Goal: Task Accomplishment & Management: Manage account settings

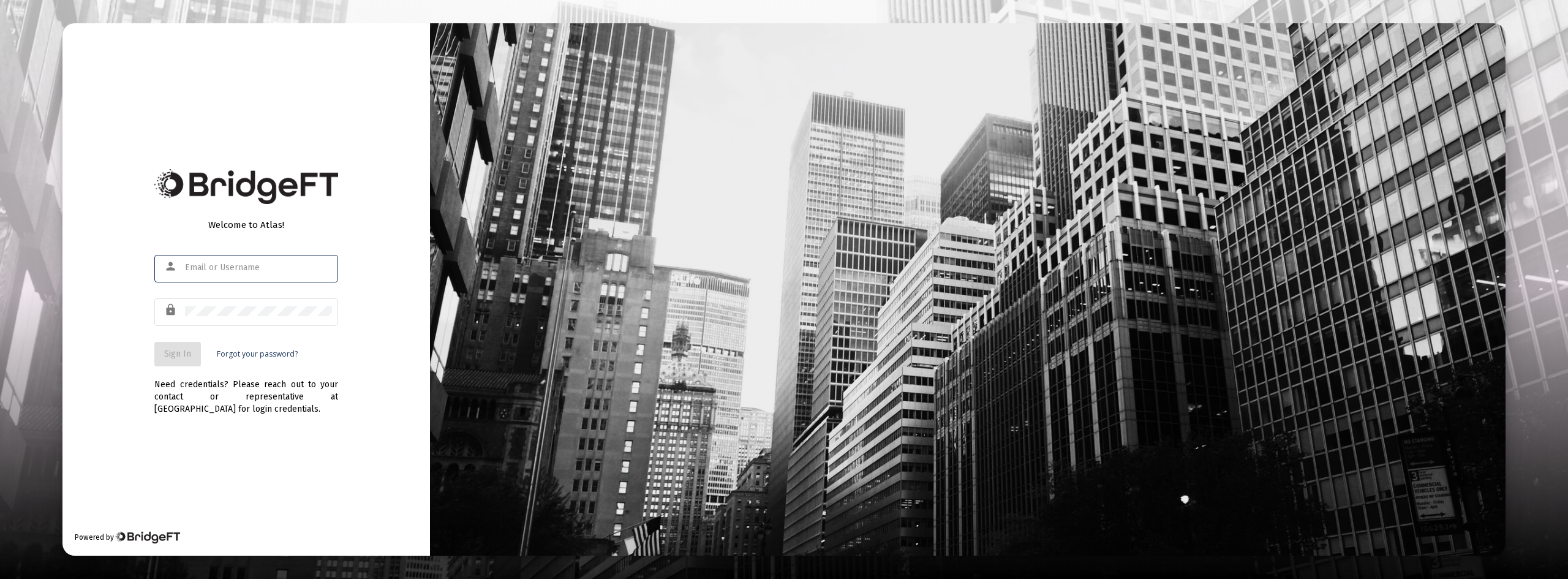
type input "phil@getecio.com"
click at [174, 359] on button "Sign In" at bounding box center [178, 354] width 46 height 24
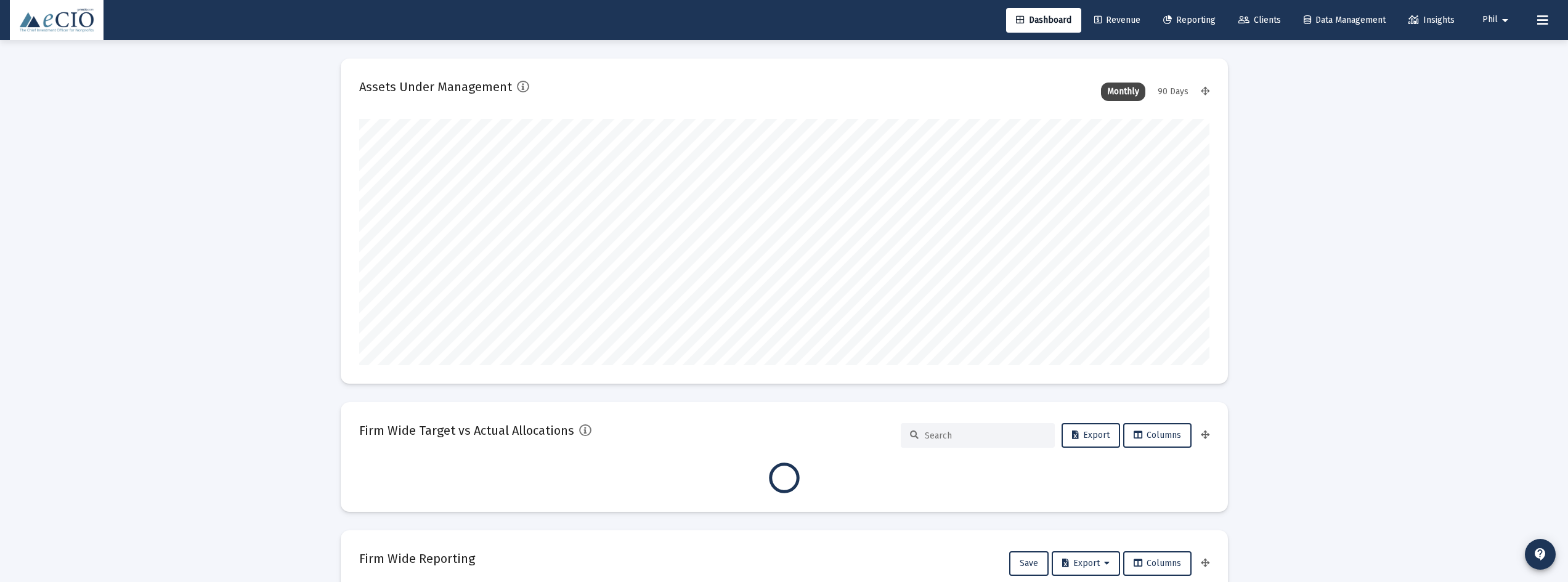
scroll to position [246, 850]
type input "2025-10-14"
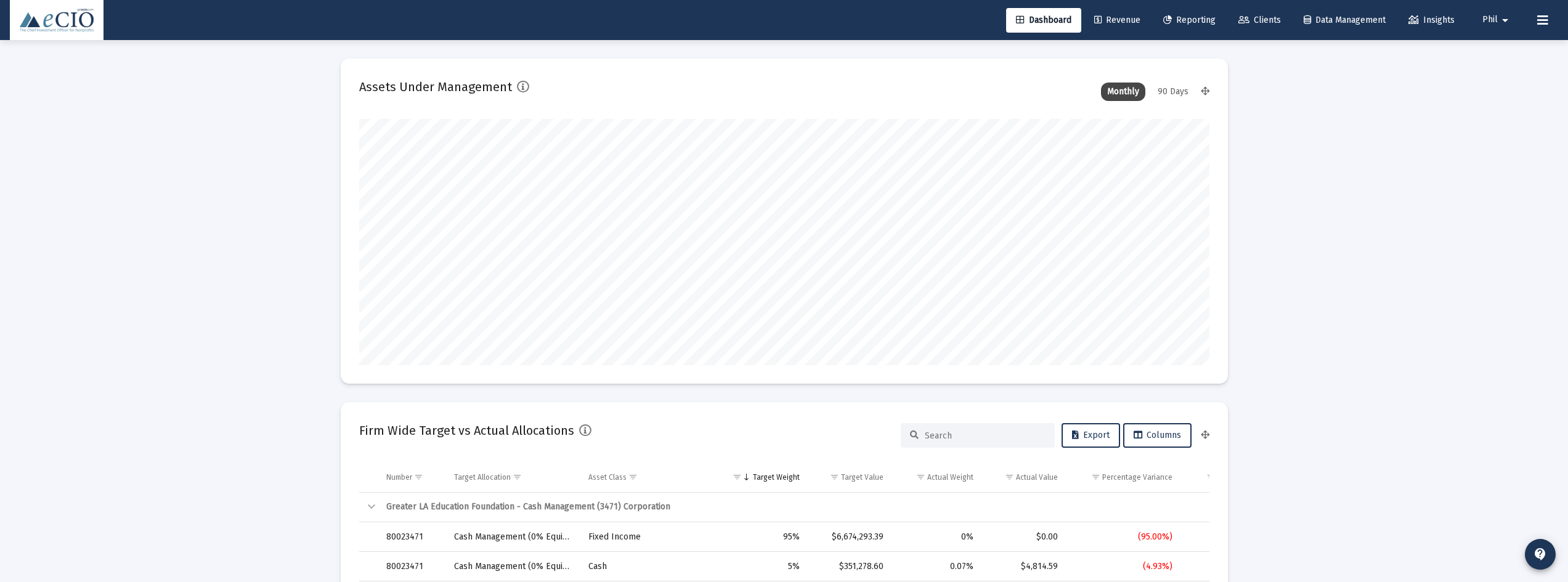
click at [1195, 17] on span "Reporting" at bounding box center [1189, 20] width 52 height 10
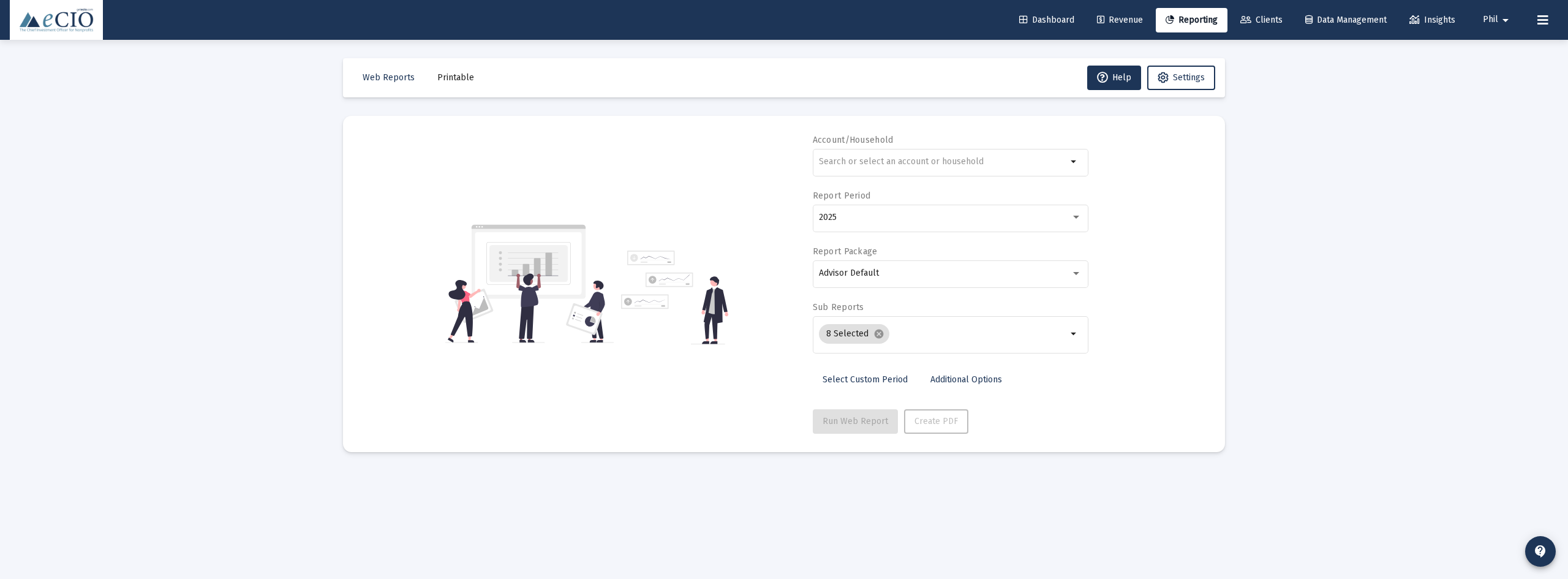
click at [1254, 18] on span "Clients" at bounding box center [1262, 20] width 42 height 10
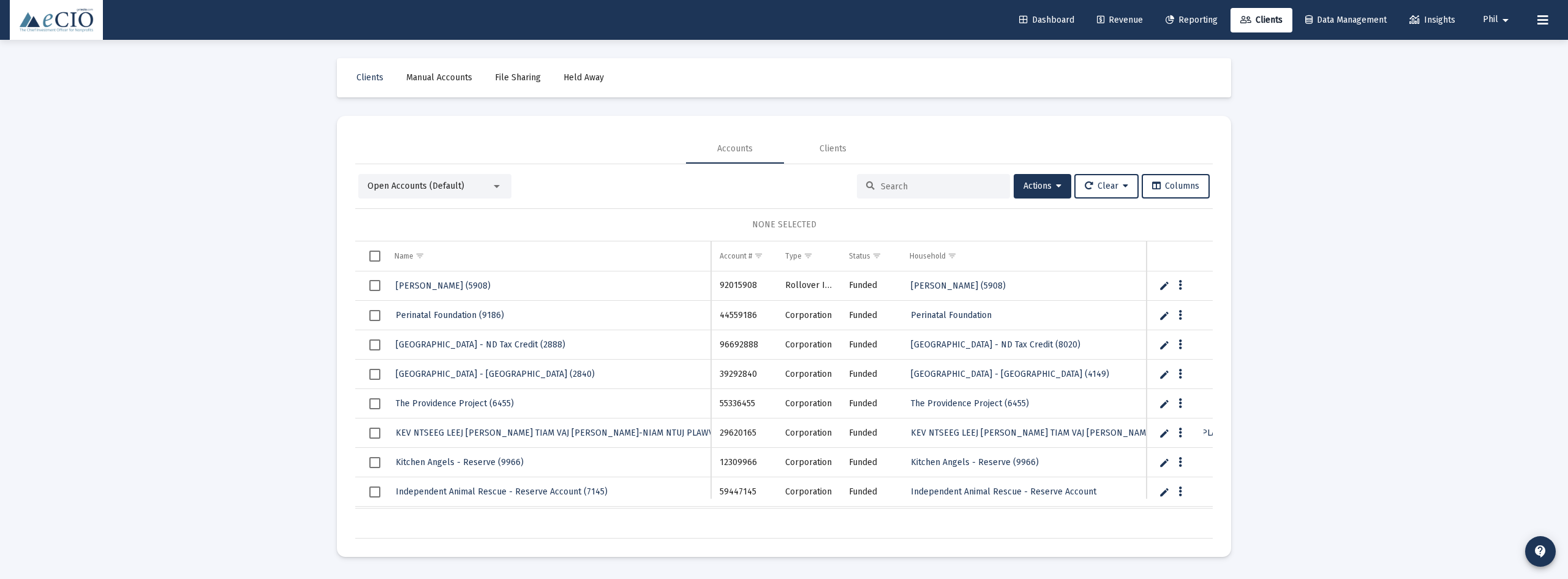
click at [905, 184] on input at bounding box center [941, 187] width 120 height 10
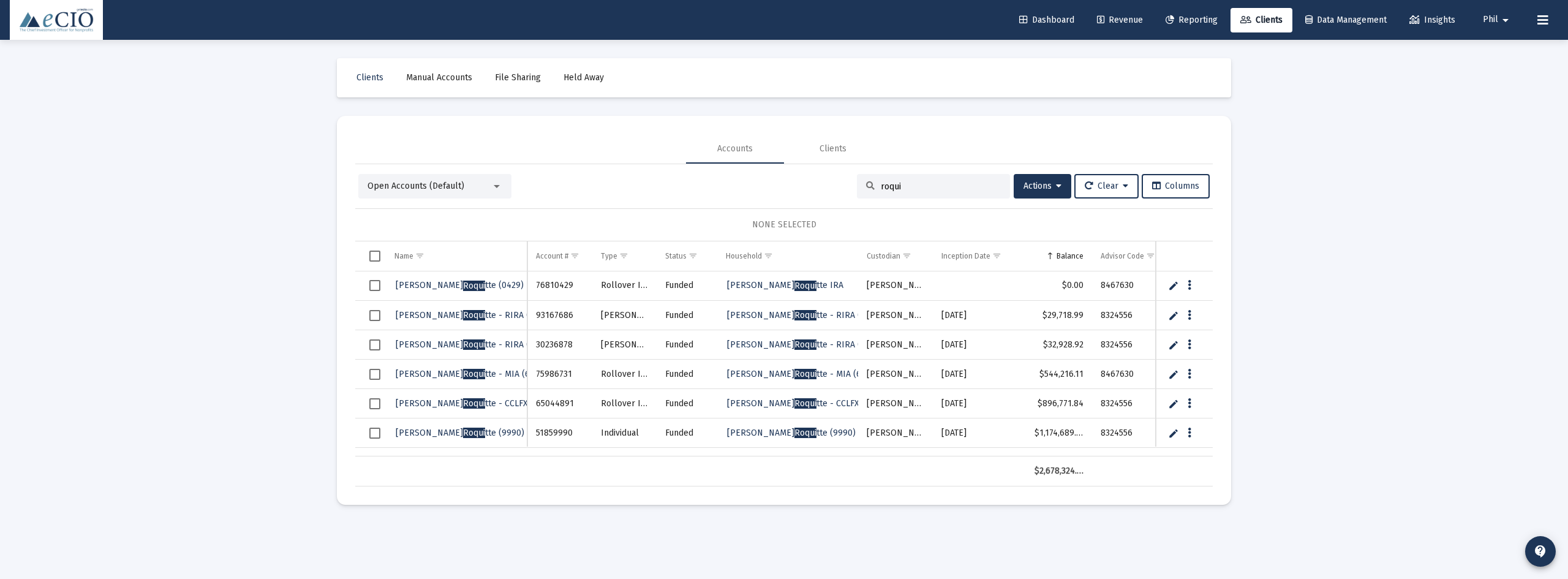
type input "roqui"
click at [409, 317] on span "Maxwell Roqui tte - RIRA (7686)" at bounding box center [474, 315] width 156 height 10
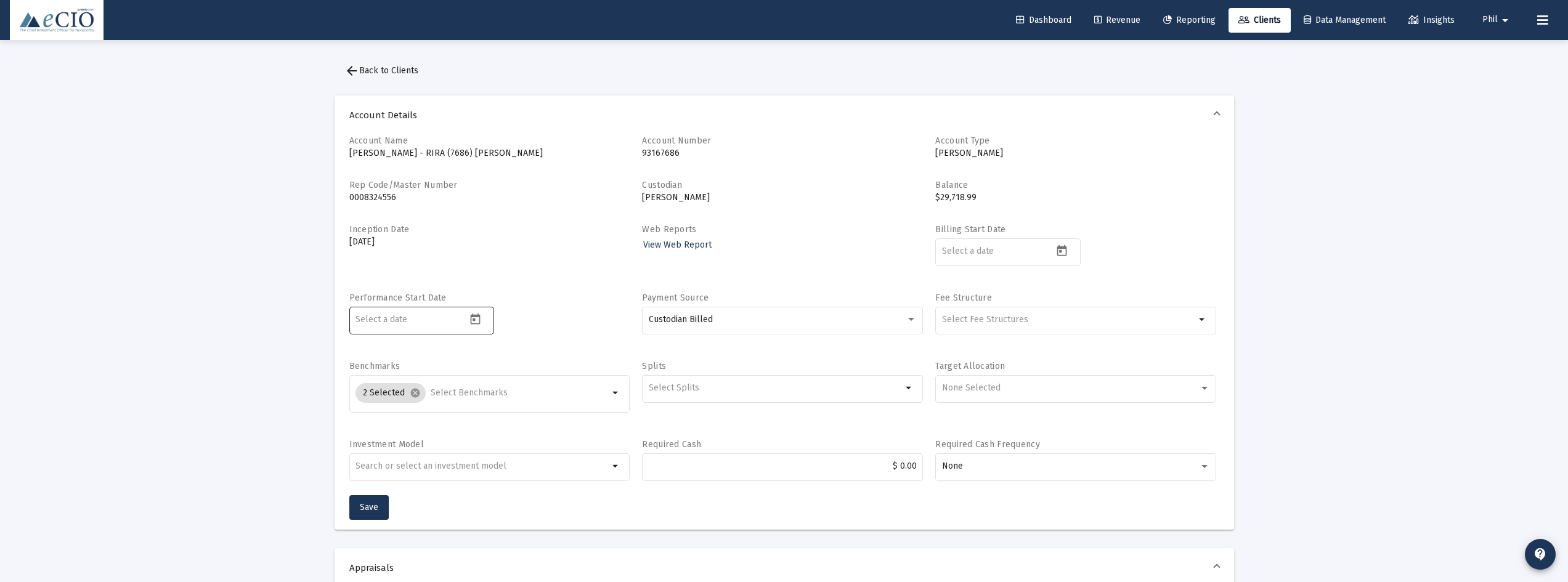
click at [430, 327] on div at bounding box center [410, 319] width 111 height 30
click at [475, 323] on icon "Open calendar" at bounding box center [475, 319] width 10 height 11
click at [485, 358] on button "Previous month" at bounding box center [485, 360] width 25 height 25
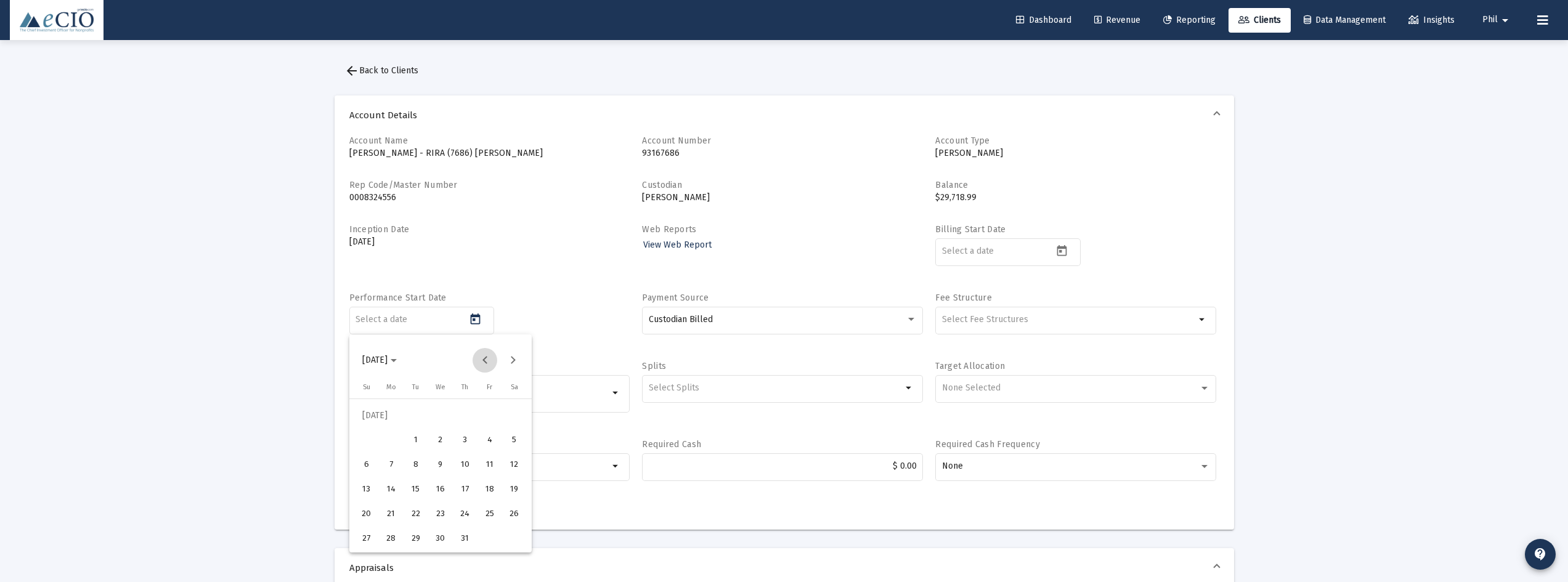
click at [485, 358] on button "Previous month" at bounding box center [485, 360] width 25 height 25
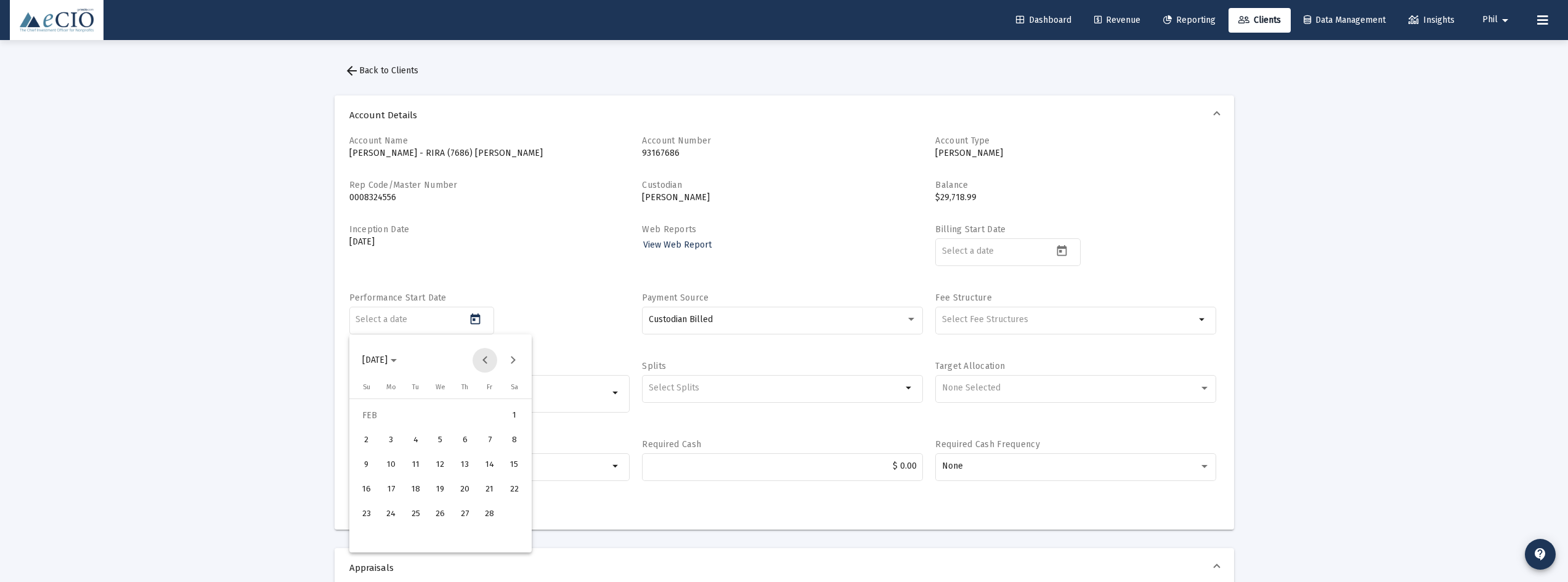
click at [485, 358] on button "Previous month" at bounding box center [485, 360] width 25 height 25
click at [439, 488] on div "22" at bounding box center [441, 490] width 22 height 22
type input "2025-01-22"
click at [371, 508] on span "Save" at bounding box center [369, 507] width 19 height 10
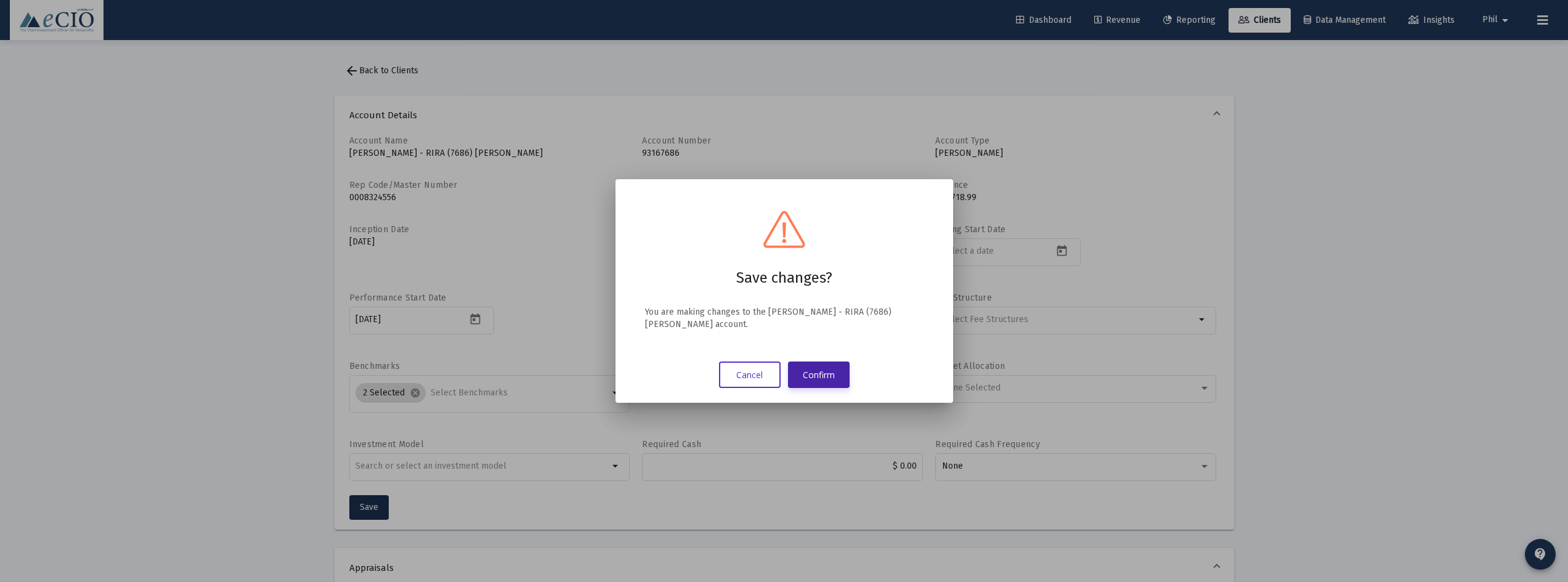
click at [810, 378] on button "Confirm" at bounding box center [819, 374] width 61 height 27
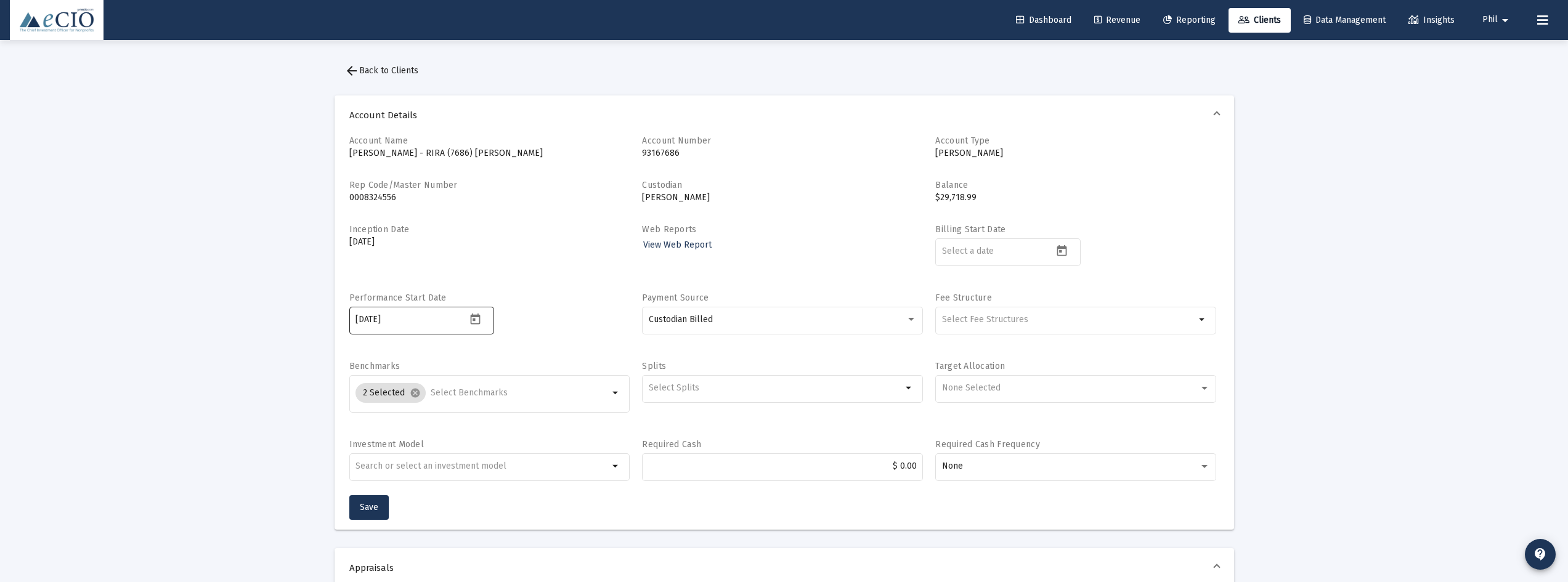
click at [476, 317] on icon "Open calendar" at bounding box center [475, 319] width 13 height 13
click at [412, 496] on div "21" at bounding box center [415, 490] width 22 height 22
type input "[DATE]"
click at [364, 510] on span "Save" at bounding box center [369, 507] width 19 height 10
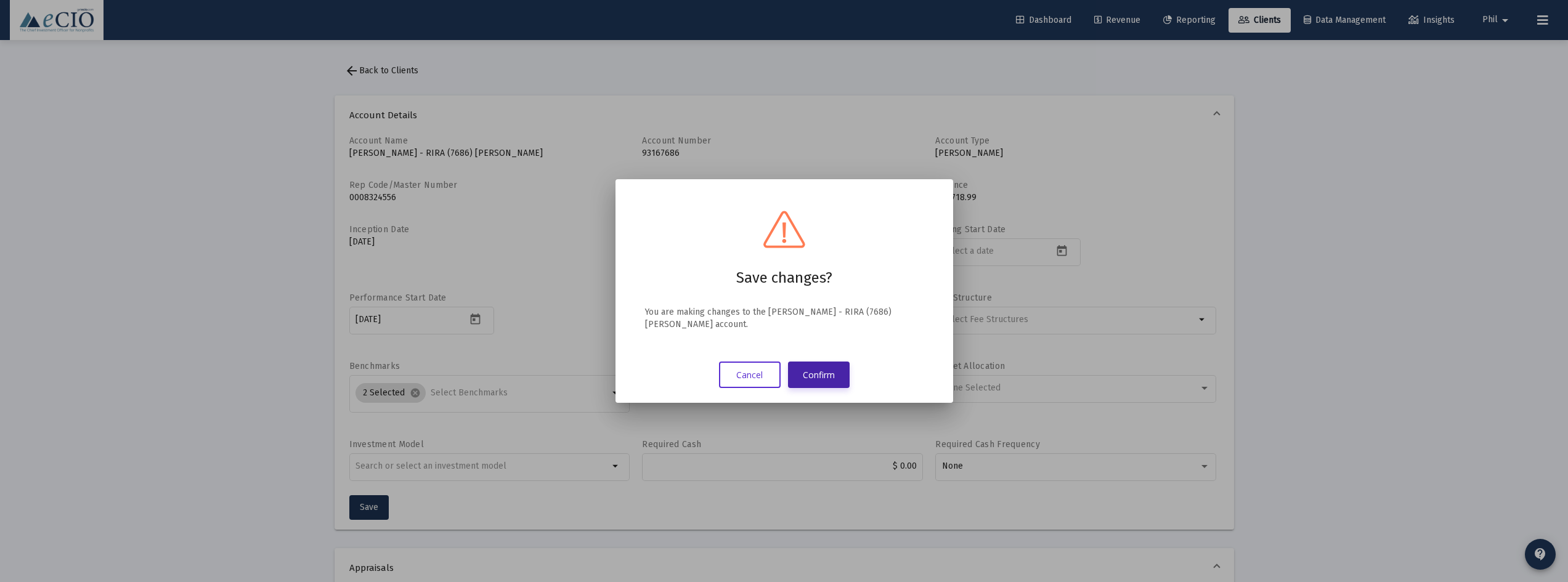
click at [806, 378] on button "Confirm" at bounding box center [819, 374] width 61 height 27
